Goal: Task Accomplishment & Management: Complete application form

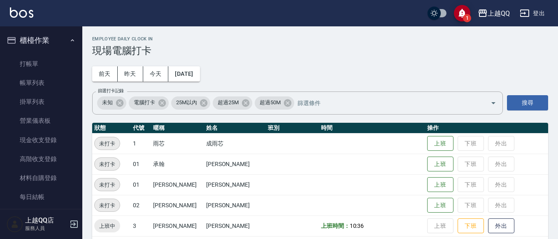
scroll to position [254, 0]
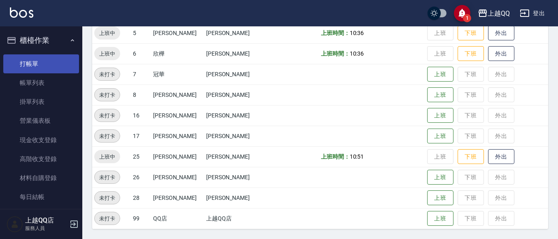
click at [58, 60] on link "打帳單" at bounding box center [41, 63] width 76 height 19
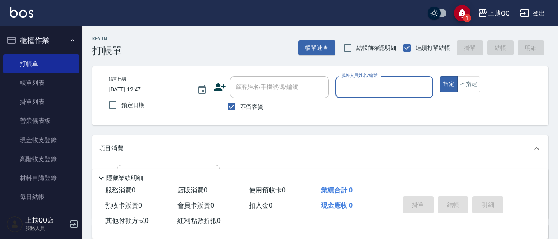
click at [228, 109] on input "不留客資" at bounding box center [231, 106] width 17 height 17
checkbox input "false"
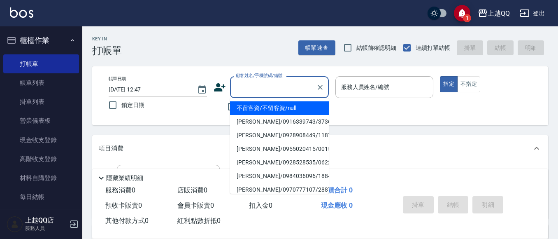
click at [255, 93] on input "顧客姓名/手機號碼/編號" at bounding box center [273, 87] width 79 height 14
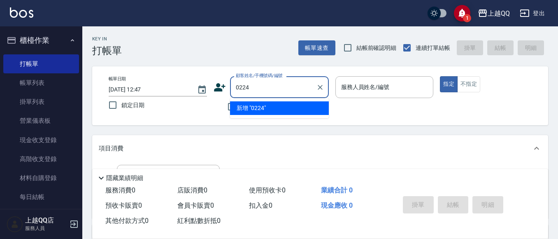
type input "0224"
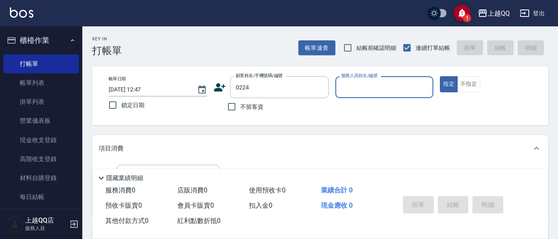
click at [440, 76] on button "指定" at bounding box center [449, 84] width 18 height 16
type button "true"
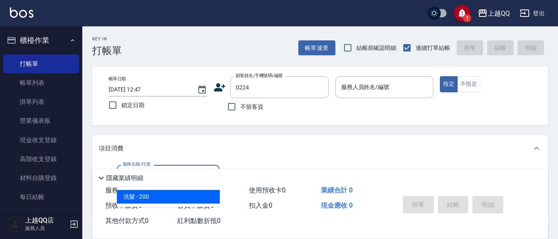
type input "洗髮(101)"
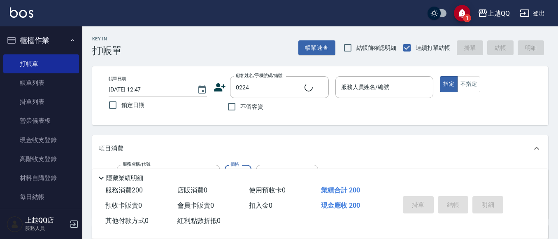
type input "2"
type input "[PERSON_NAME]/0910931053/0224"
type input "280"
type input "佩怡-3"
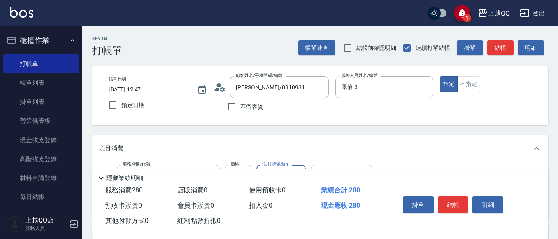
type input "佩怡-3"
click at [452, 199] on button "結帳" at bounding box center [453, 204] width 31 height 17
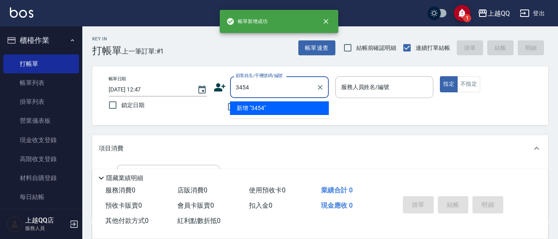
type input "3454"
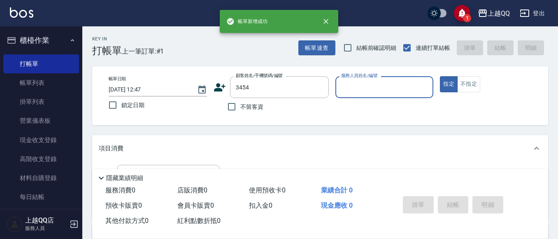
click at [440, 76] on button "指定" at bounding box center [449, 84] width 18 height 16
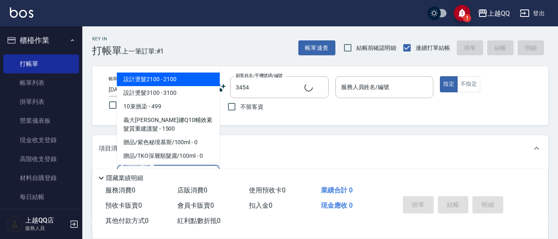
type input "101"
type input "[PERSON_NAME]/0987812026/3454"
type input "洗髮(101)"
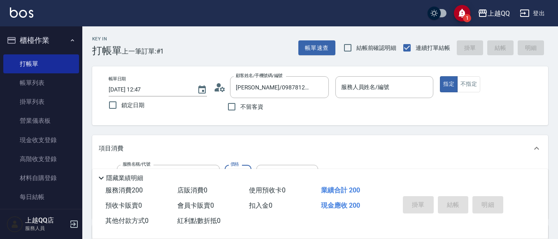
type input "佩怡-3"
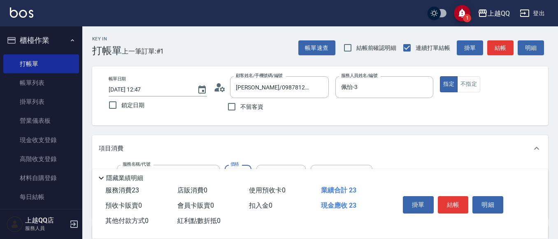
type input "230"
type input "[PERSON_NAME]-25"
click at [461, 197] on button "結帳" at bounding box center [453, 204] width 31 height 17
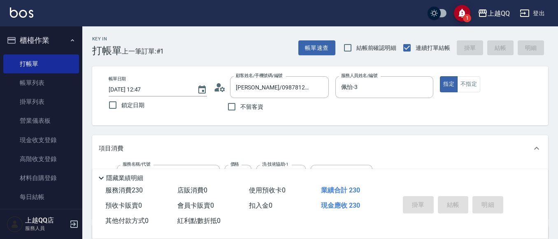
type input "[DATE] 12:48"
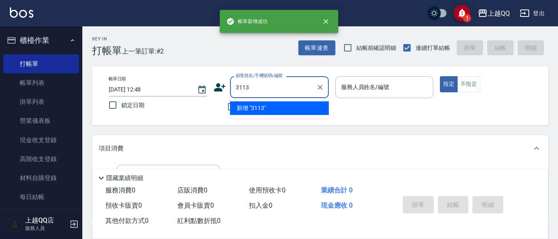
type input "3113"
click at [440, 76] on button "指定" at bounding box center [449, 84] width 18 height 16
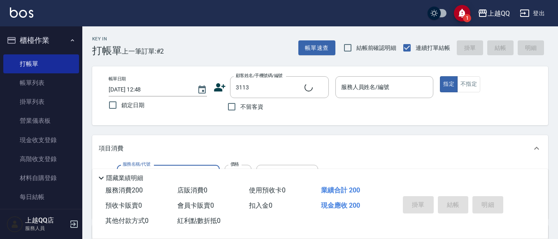
type input "101"
type input "[PERSON_NAME]/0910887186/3113"
type input "洗髮(101)"
type input "2"
type input "佩怡-3"
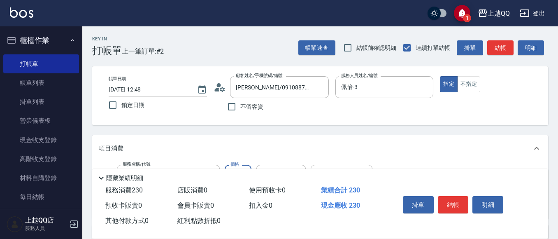
type input "230"
type input "佩怡-3"
click at [457, 202] on button "結帳" at bounding box center [453, 204] width 31 height 17
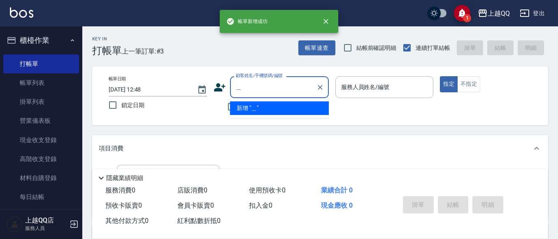
type input "閜"
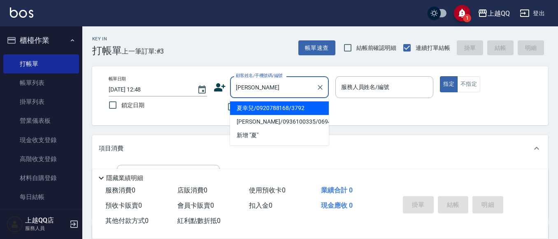
click at [274, 105] on li "夏幸兒/0920788168/3792" at bounding box center [279, 108] width 99 height 14
type input "夏幸兒/0920788168/3792"
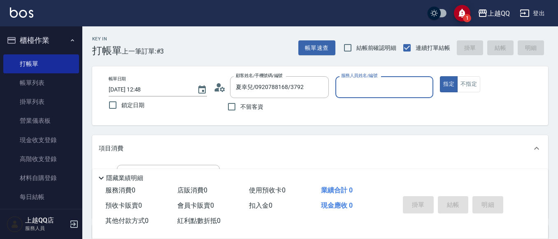
type input "佩怡-3"
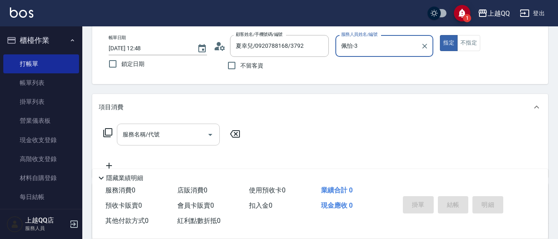
click at [170, 130] on input "服務名稱/代號" at bounding box center [162, 134] width 83 height 14
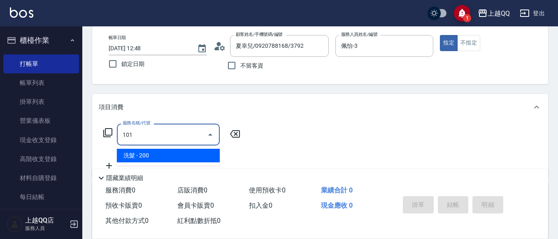
type input "洗髮(101)"
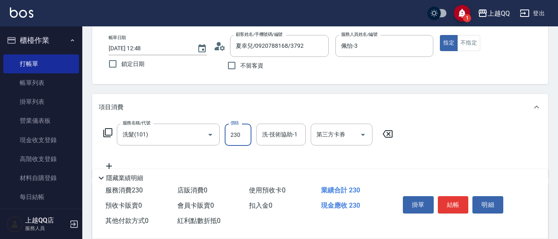
type input "230"
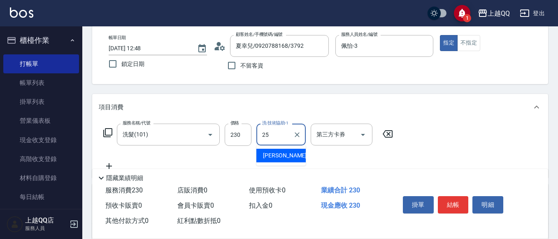
type input "[PERSON_NAME]-25"
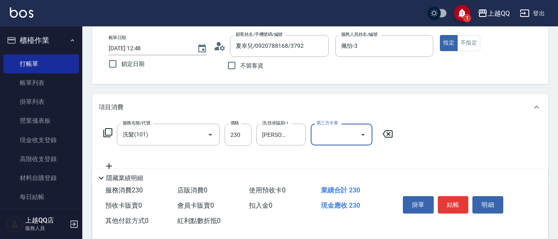
click at [451, 193] on div "掛單 結帳 明細" at bounding box center [453, 206] width 107 height 26
click at [460, 205] on button "結帳" at bounding box center [453, 204] width 31 height 17
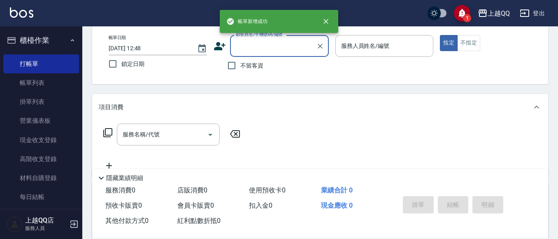
drag, startPoint x: 231, startPoint y: 63, endPoint x: 246, endPoint y: 63, distance: 15.7
click at [232, 63] on input "不留客資" at bounding box center [231, 65] width 17 height 17
checkbox input "true"
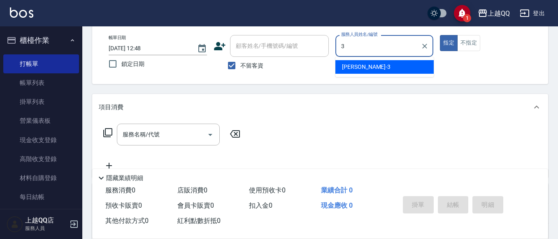
type input "佩怡-3"
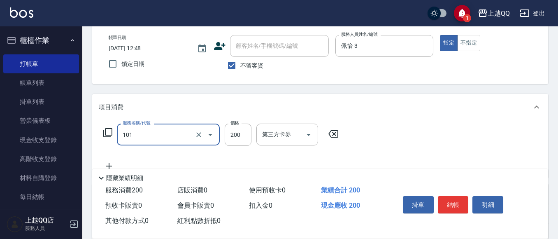
type input "洗髮(101)"
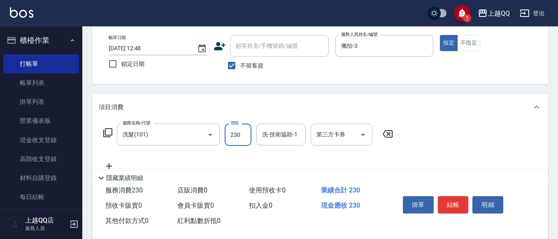
type input "230"
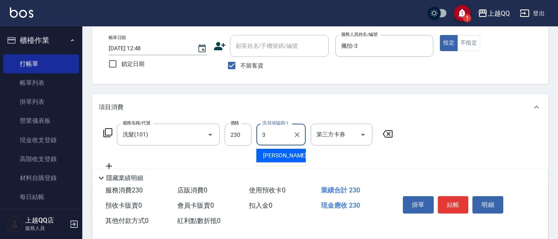
type input "佩怡-3"
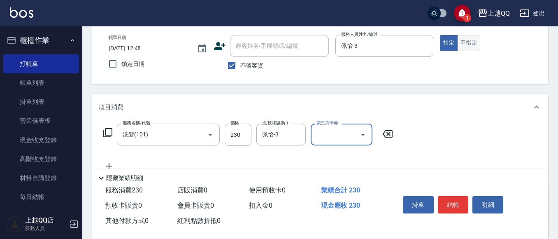
click at [464, 44] on button "不指定" at bounding box center [468, 43] width 23 height 16
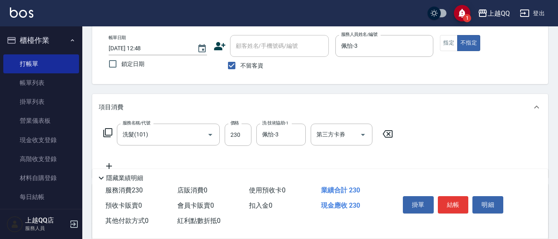
click at [447, 196] on button "結帳" at bounding box center [453, 204] width 31 height 17
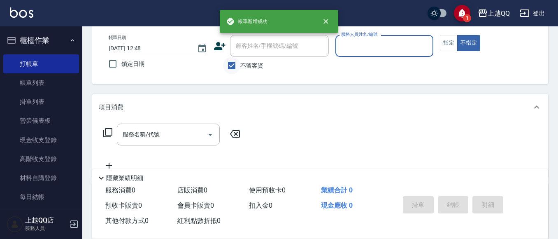
click at [229, 64] on input "不留客資" at bounding box center [231, 65] width 17 height 17
checkbox input "false"
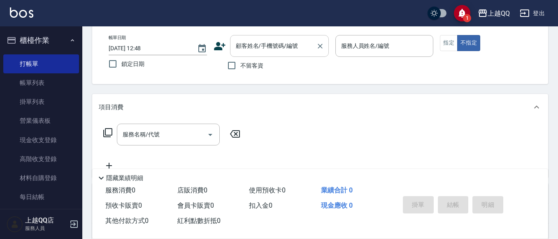
click at [259, 54] on div "顧客姓名/手機號碼/編號" at bounding box center [279, 46] width 99 height 22
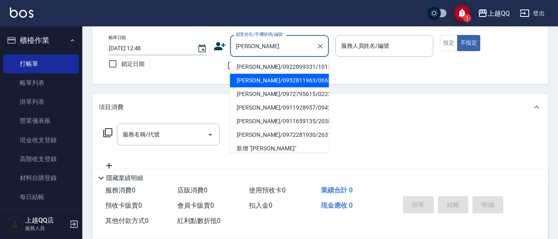
click at [273, 79] on li "[PERSON_NAME]/0952811963/0665" at bounding box center [279, 81] width 99 height 14
type input "[PERSON_NAME]/0952811963/0665"
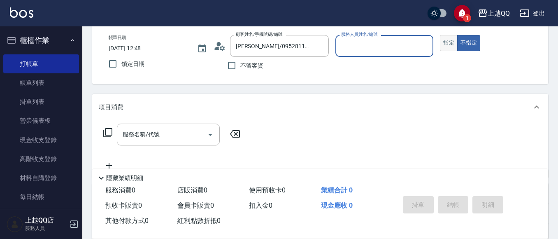
type input "佩怡-3"
click at [454, 42] on button "指定" at bounding box center [449, 43] width 18 height 16
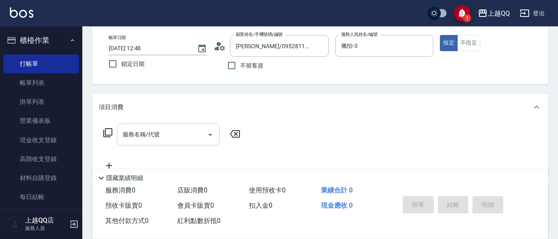
drag, startPoint x: 173, startPoint y: 137, endPoint x: 181, endPoint y: 135, distance: 8.6
click at [176, 137] on input "服務名稱/代號" at bounding box center [162, 134] width 83 height 14
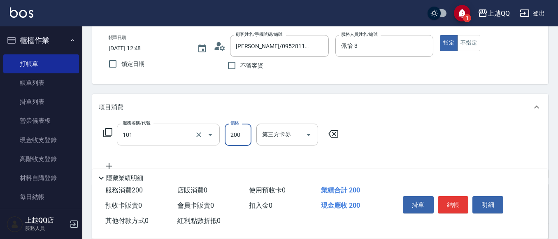
type input "洗髮(101)"
type input "230"
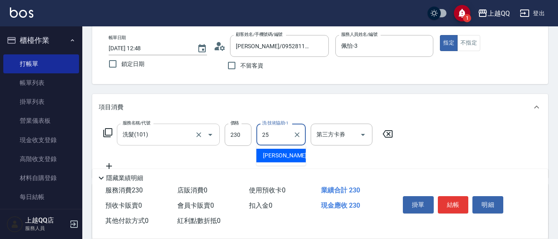
type input "[PERSON_NAME]-25"
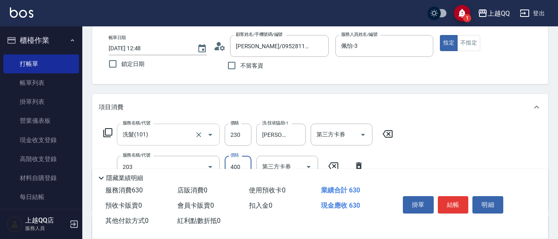
type input "指定單剪(203)"
type input "350"
type input "設計染髮(404)"
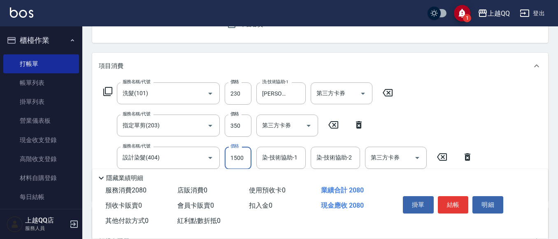
scroll to position [123, 0]
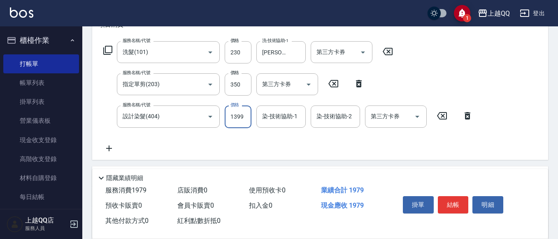
type input "1399"
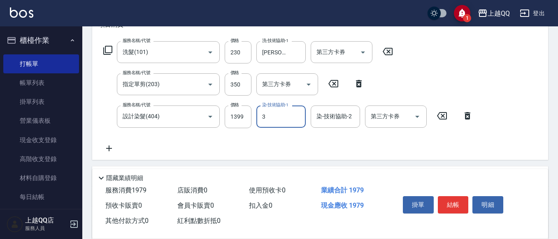
type input "佩怡-3"
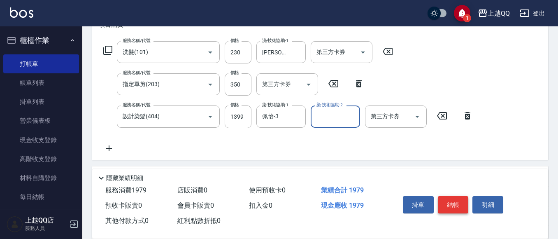
click at [460, 200] on button "結帳" at bounding box center [453, 204] width 31 height 17
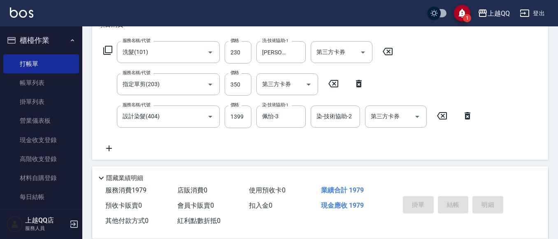
type input "[DATE] 12:49"
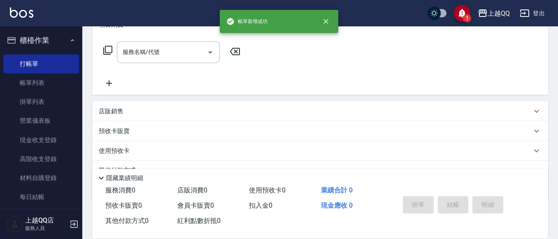
scroll to position [0, 0]
